Goal: Task Accomplishment & Management: Manage account settings

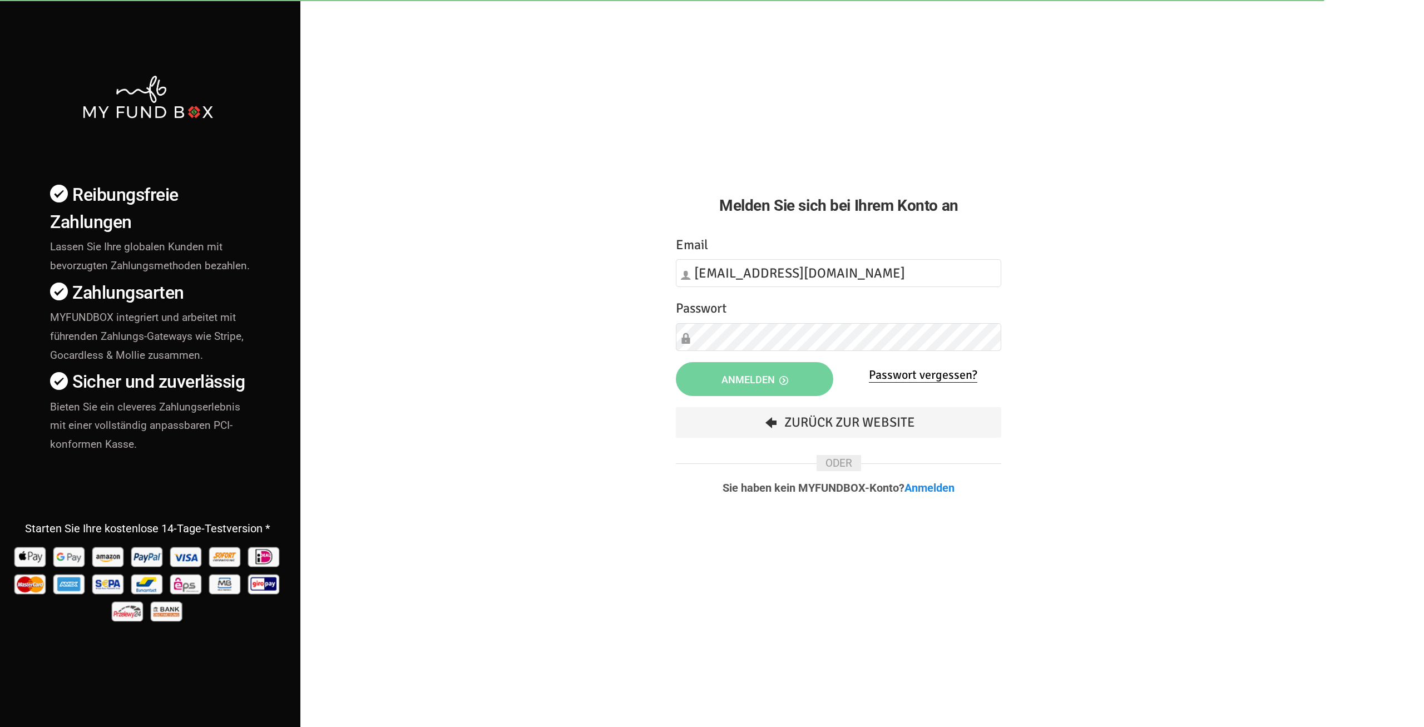
click at [676, 282] on input "[EMAIL_ADDRESS][DOMAIN_NAME]" at bounding box center [838, 273] width 325 height 28
type input "[EMAIL_ADDRESS][DOMAIN_NAME]"
click at [781, 389] on button "Anmelden" at bounding box center [754, 379] width 157 height 34
click at [785, 381] on icon "button" at bounding box center [783, 380] width 9 height 9
